Goal: Information Seeking & Learning: Check status

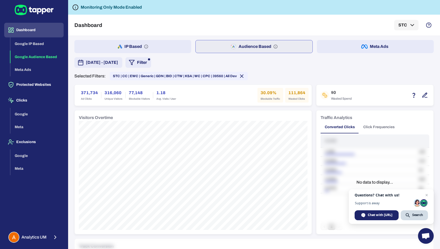
click at [284, 61] on div "[DATE] - [DATE] Filter" at bounding box center [253, 62] width 359 height 10
click at [118, 61] on span "[DATE] - [DATE]" at bounding box center [102, 62] width 32 height 6
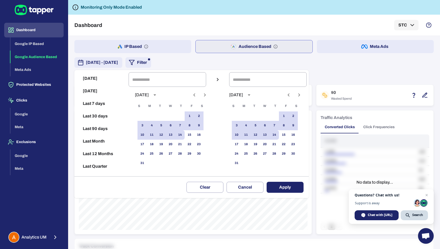
click at [93, 102] on button "Last 7 days" at bounding box center [101, 103] width 50 height 13
type input "**********"
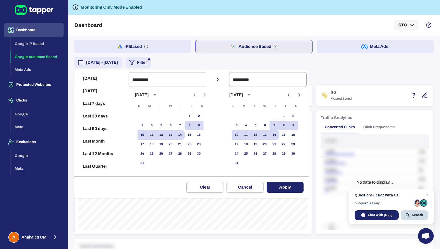
click at [96, 106] on button "Last 7 days" at bounding box center [101, 103] width 50 height 13
click at [289, 184] on button "Apply" at bounding box center [284, 187] width 37 height 11
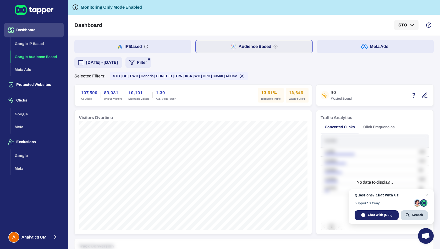
click at [118, 61] on span "[DATE] - [DATE]" at bounding box center [102, 62] width 32 height 6
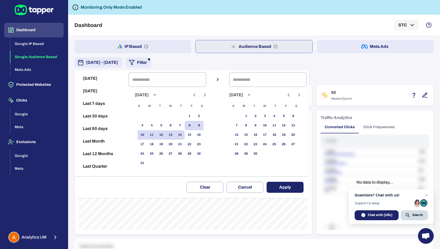
click at [99, 116] on button "Last 30 days" at bounding box center [101, 116] width 50 height 13
type input "**********"
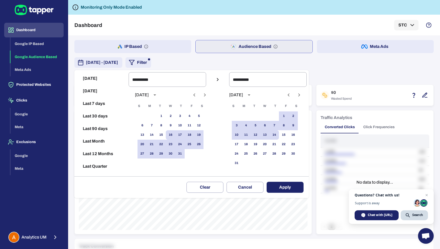
click at [284, 188] on button "Apply" at bounding box center [284, 187] width 37 height 11
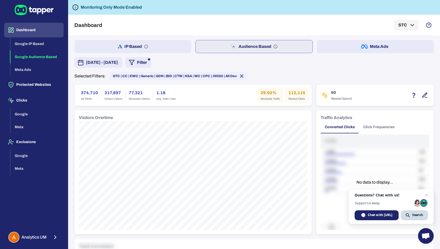
click at [118, 64] on span "[DATE] - [DATE]" at bounding box center [102, 62] width 32 height 6
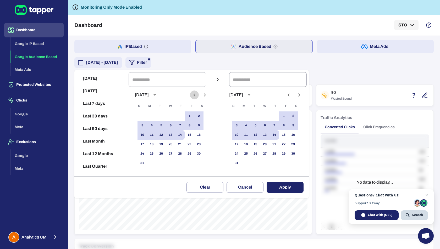
click at [192, 95] on icon "Previous month" at bounding box center [194, 95] width 6 height 6
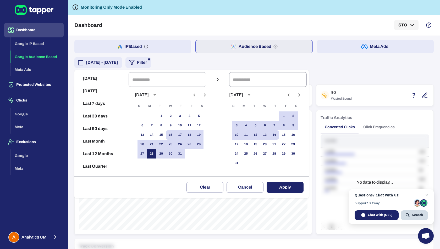
click at [152, 152] on button "28" at bounding box center [151, 153] width 9 height 9
type input "**********"
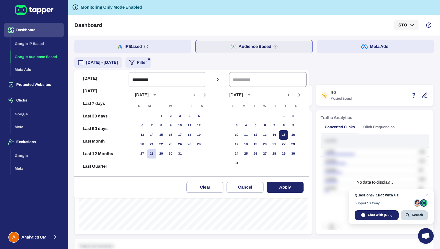
click at [279, 136] on button "15" at bounding box center [283, 134] width 9 height 9
type input "**********"
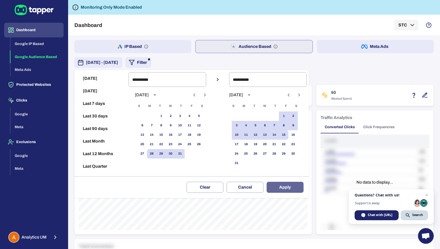
click at [287, 186] on button "Apply" at bounding box center [284, 187] width 37 height 11
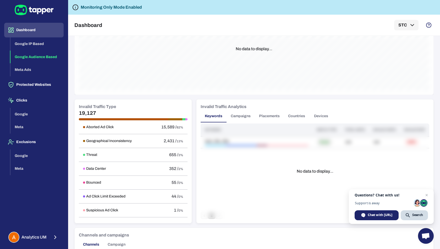
scroll to position [237, 0]
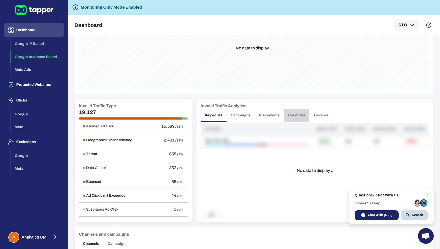
click at [294, 111] on button "Countries" at bounding box center [296, 115] width 25 height 13
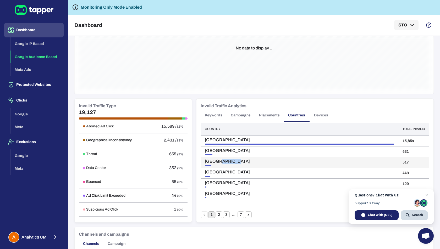
drag, startPoint x: 216, startPoint y: 160, endPoint x: 233, endPoint y: 160, distance: 16.5
click at [233, 160] on span "[GEOGRAPHIC_DATA]" at bounding box center [299, 161] width 189 height 5
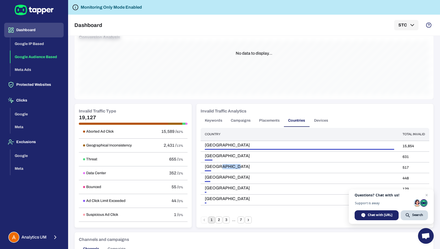
scroll to position [232, 0]
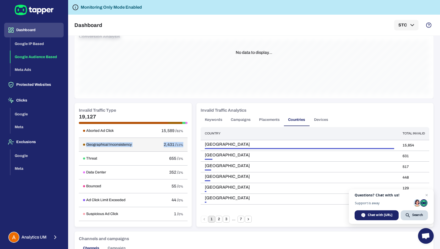
drag, startPoint x: 186, startPoint y: 144, endPoint x: 82, endPoint y: 141, distance: 103.7
click at [82, 141] on tr "Geographical Inconsistency 2,431 / 13%" at bounding box center [133, 145] width 109 height 14
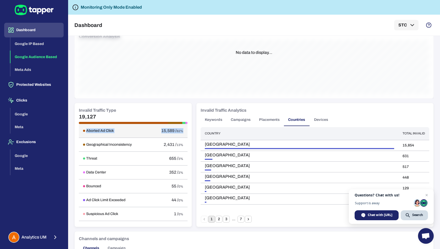
drag, startPoint x: 186, startPoint y: 130, endPoint x: 83, endPoint y: 130, distance: 102.6
click at [83, 130] on tr "Aborted Ad Click 15,589 / 82%" at bounding box center [133, 131] width 109 height 14
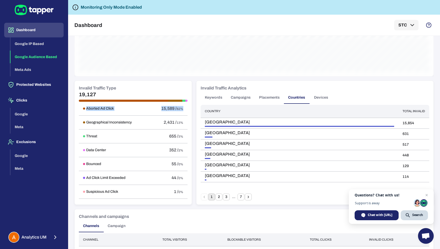
scroll to position [260, 0]
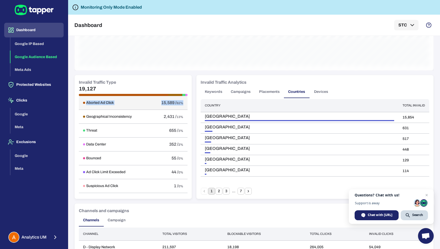
click at [129, 100] on div "Aborted Ad Click" at bounding box center [114, 102] width 63 height 5
drag, startPoint x: 189, startPoint y: 116, endPoint x: 89, endPoint y: 115, distance: 99.2
click at [89, 115] on div "Invalid Traffic Type 19,127 Aborted Ad Click 15,589 / 82% Geographical Inconsis…" at bounding box center [133, 137] width 117 height 124
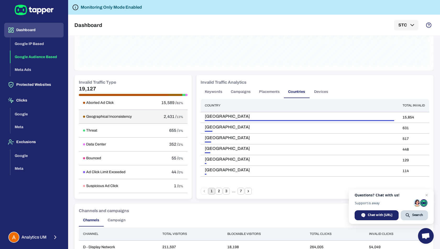
click at [85, 116] on div "Geographical Inconsistency" at bounding box center [114, 116] width 63 height 5
click at [87, 115] on h6 "Geographical Inconsistency" at bounding box center [109, 116] width 46 height 5
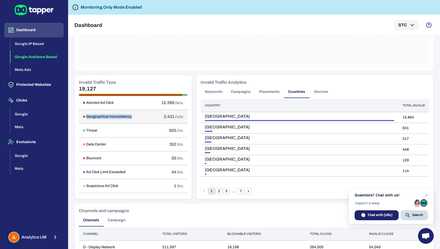
click at [87, 115] on h6 "Geographical Inconsistency" at bounding box center [109, 116] width 46 height 5
click at [98, 116] on h6 "Geographical Inconsistency" at bounding box center [109, 116] width 46 height 5
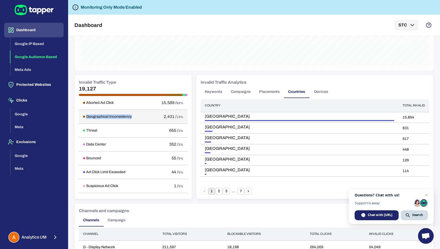
click at [94, 115] on h6 "Geographical Inconsistency" at bounding box center [109, 116] width 46 height 5
